Goal: Information Seeking & Learning: Learn about a topic

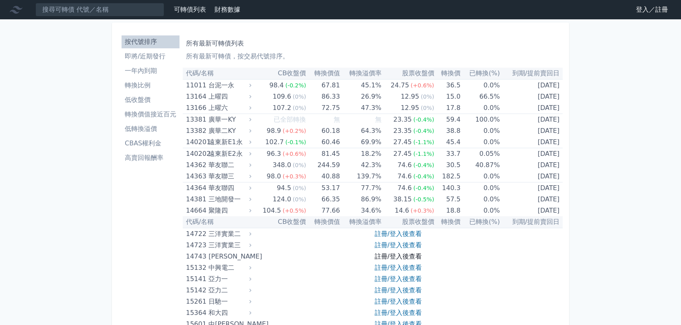
click at [393, 252] on link "註冊/登入後查看" at bounding box center [398, 256] width 47 height 8
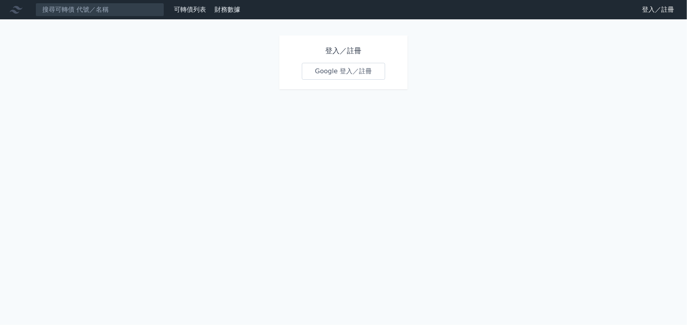
click at [355, 76] on link "Google 登入／註冊" at bounding box center [344, 71] width 84 height 17
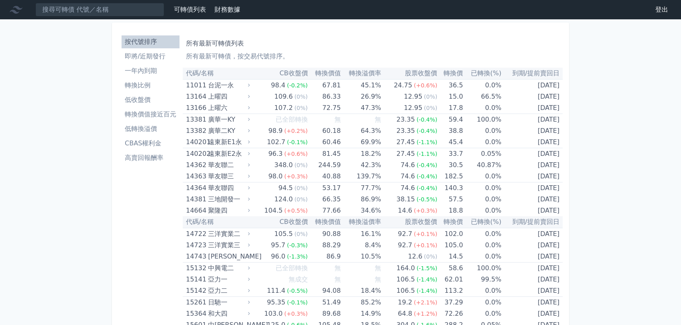
click at [150, 59] on li "即將/近期發行" at bounding box center [151, 56] width 58 height 10
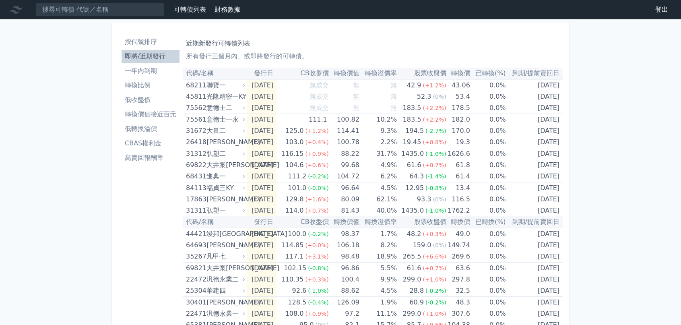
click at [150, 74] on li "一年內到期" at bounding box center [151, 71] width 58 height 10
